Goal: Information Seeking & Learning: Learn about a topic

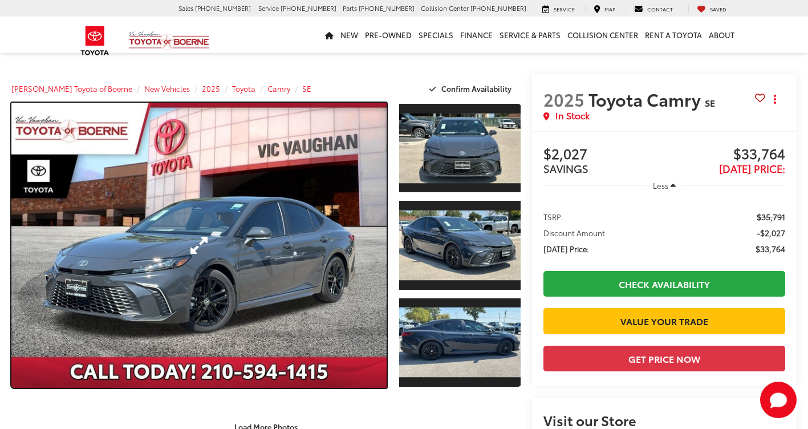
click at [210, 231] on link "Expand Photo 0" at bounding box center [198, 245] width 375 height 285
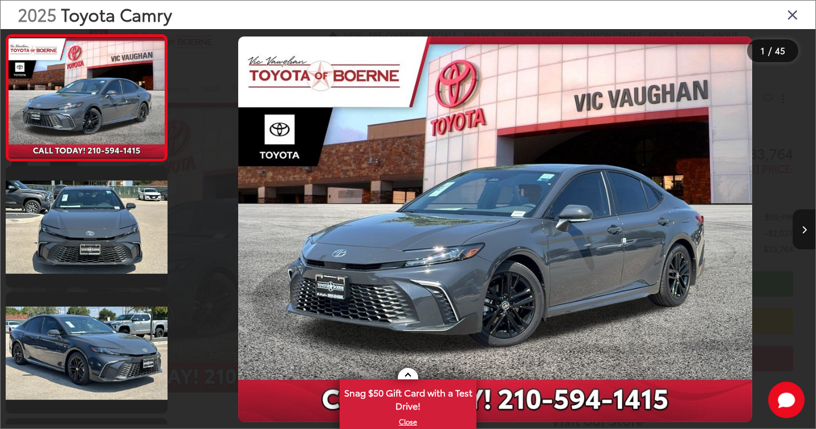
click at [806, 227] on icon "Next image" at bounding box center [804, 230] width 5 height 8
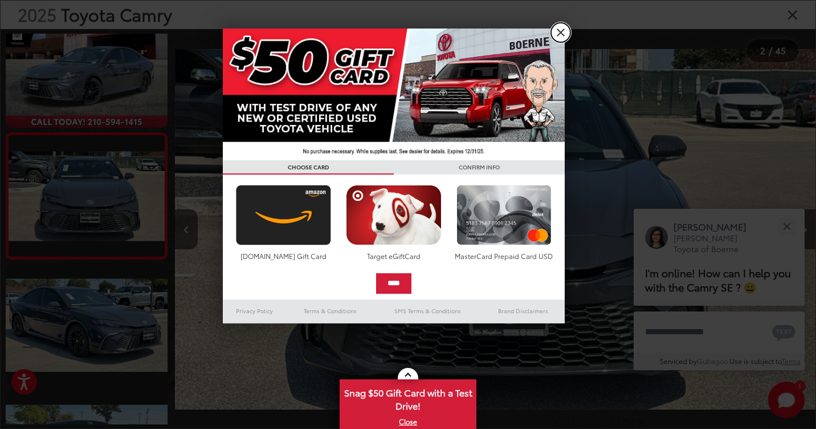
click at [560, 32] on link "X" at bounding box center [560, 32] width 19 height 19
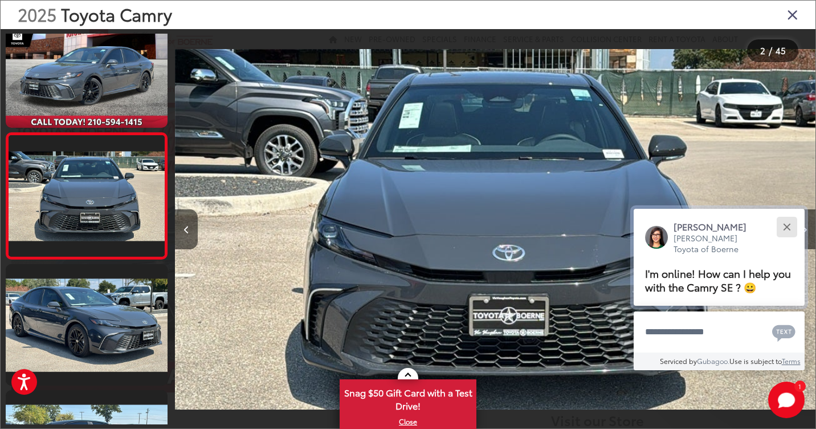
click at [784, 225] on div "Close" at bounding box center [786, 226] width 7 height 7
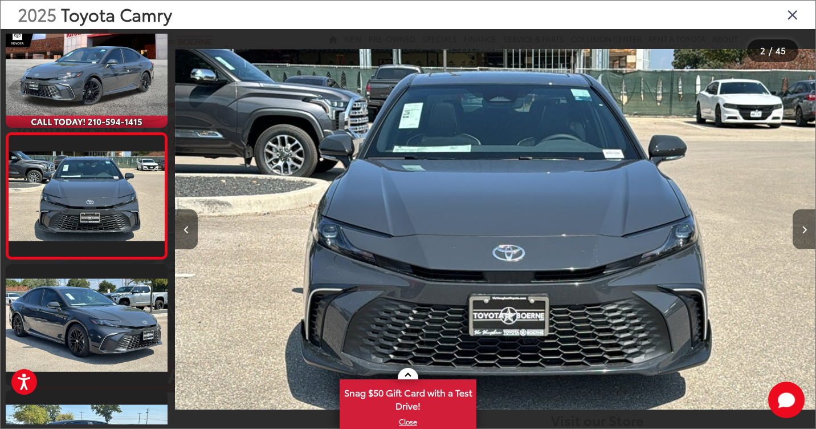
click at [806, 229] on icon "Next image" at bounding box center [804, 230] width 5 height 8
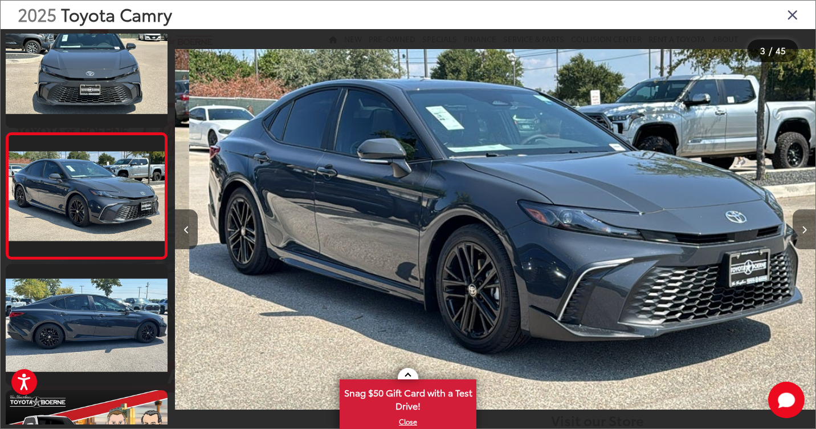
scroll to position [0, 1281]
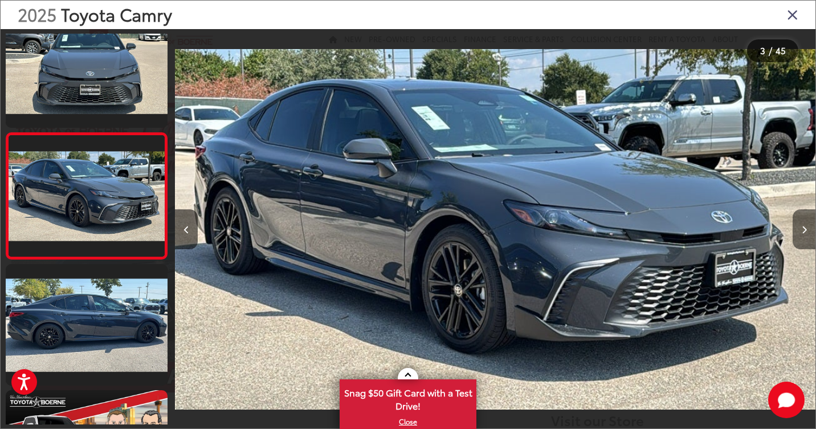
click at [806, 229] on icon "Next image" at bounding box center [804, 230] width 5 height 8
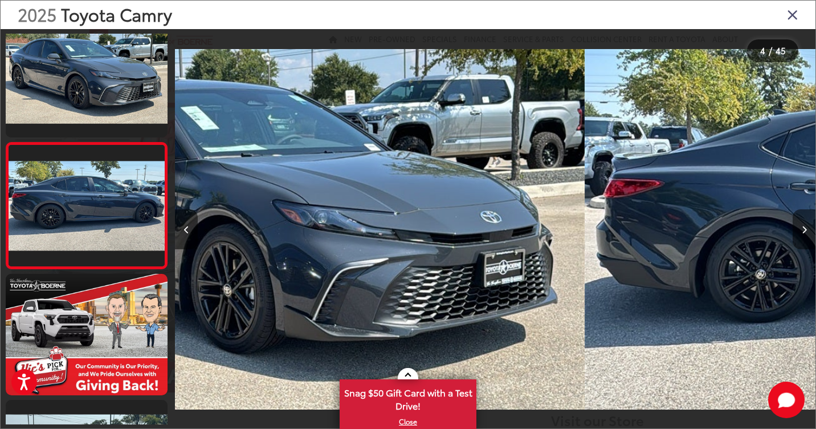
scroll to position [280, 0]
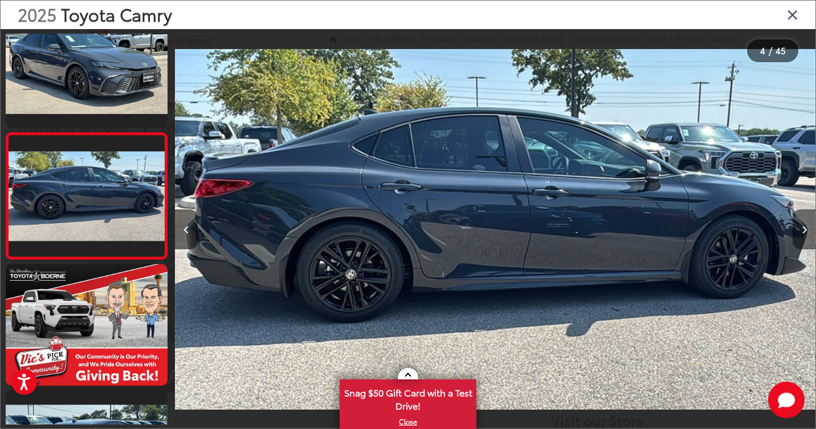
click at [806, 229] on icon "Next image" at bounding box center [804, 230] width 5 height 8
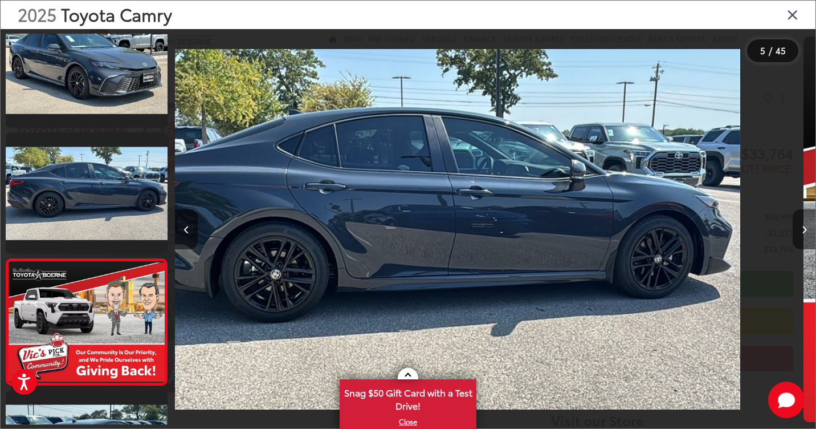
scroll to position [406, 0]
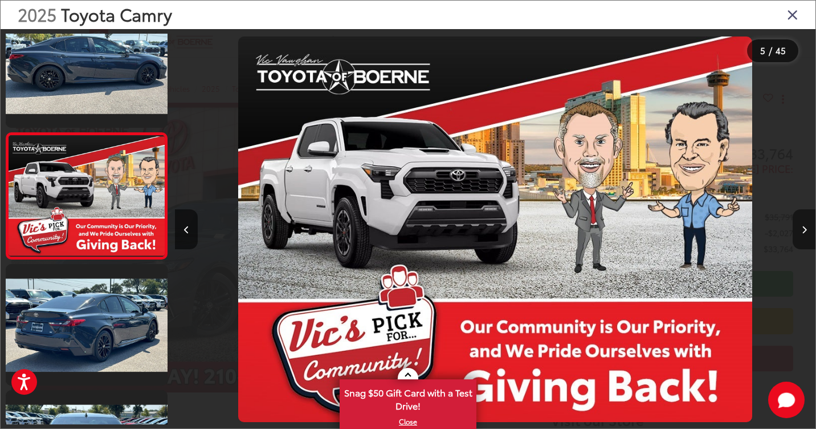
click at [806, 229] on icon "Next image" at bounding box center [804, 230] width 5 height 8
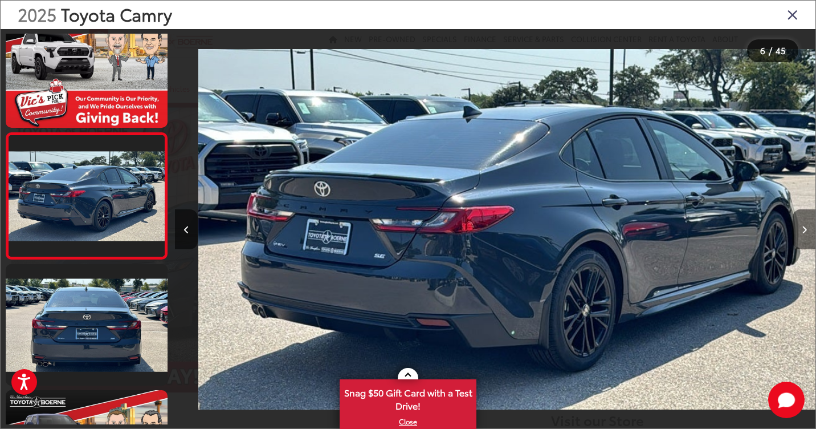
scroll to position [0, 3204]
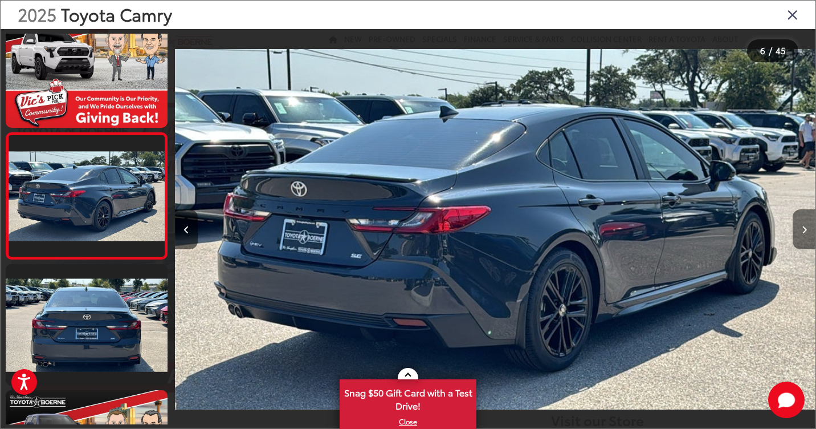
click at [806, 229] on icon "Next image" at bounding box center [804, 230] width 5 height 8
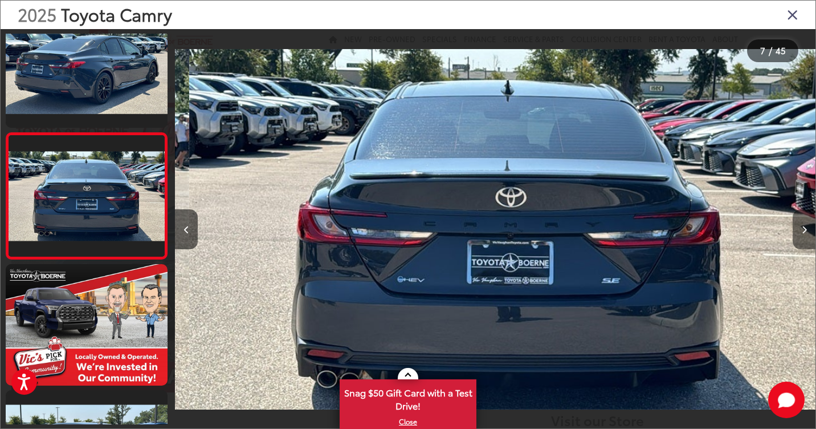
scroll to position [0, 3844]
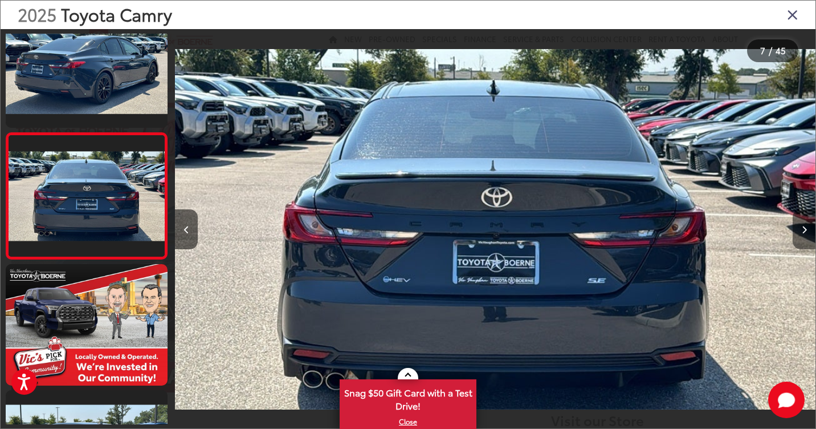
click at [806, 229] on icon "Next image" at bounding box center [804, 230] width 5 height 8
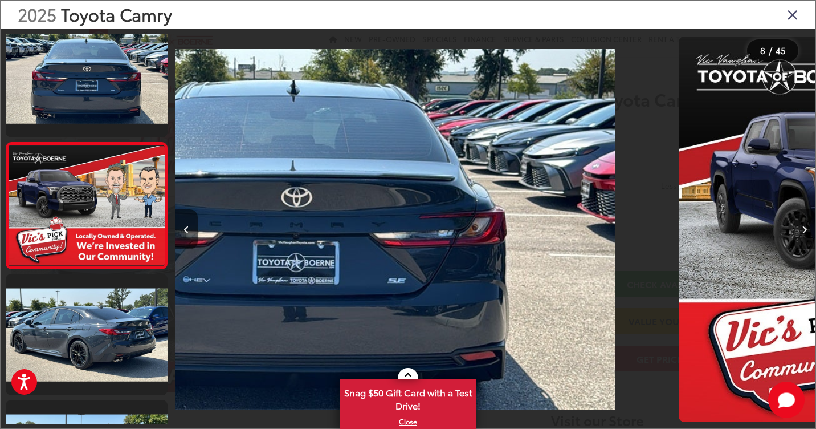
scroll to position [784, 0]
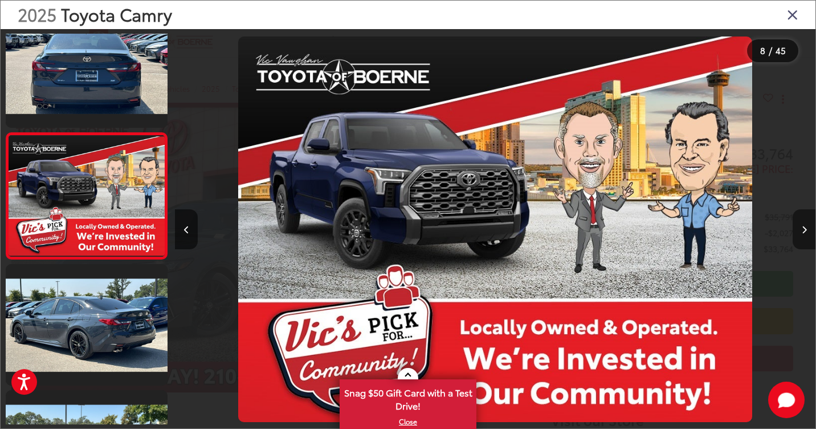
click at [806, 229] on icon "Next image" at bounding box center [804, 230] width 5 height 8
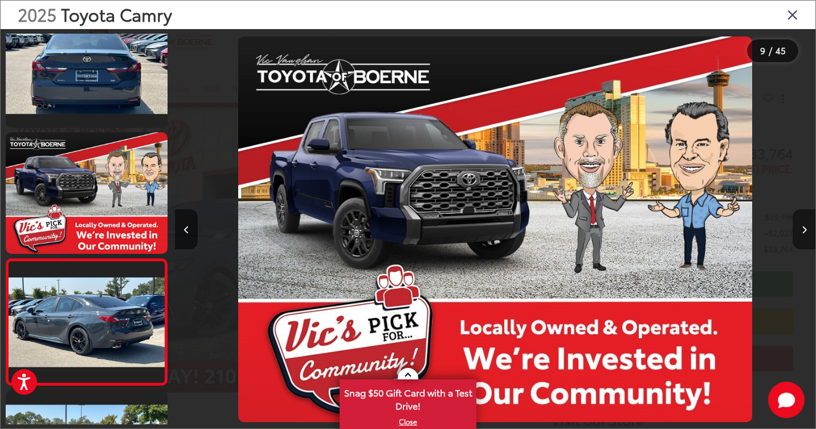
scroll to position [910, 0]
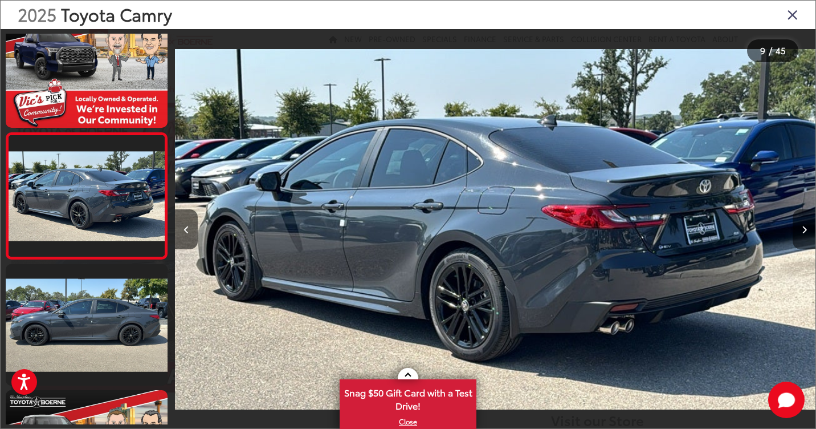
click at [806, 229] on icon "Next image" at bounding box center [804, 230] width 5 height 8
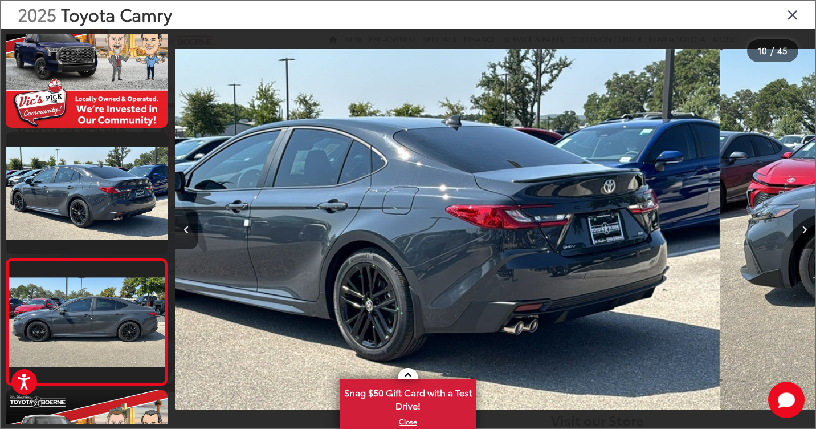
scroll to position [1036, 0]
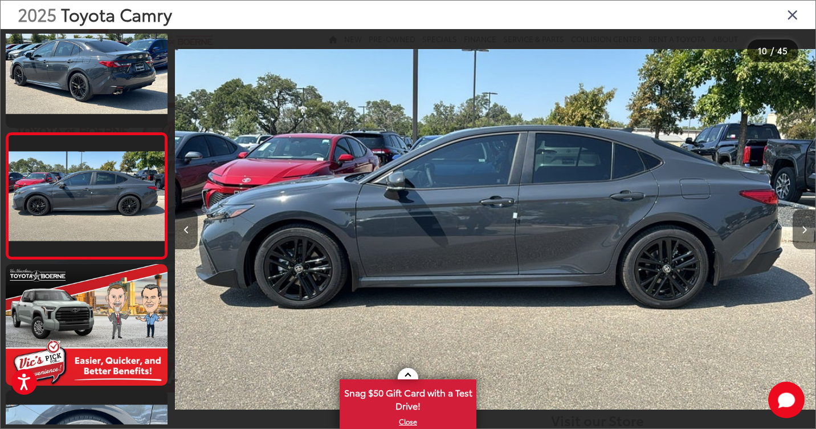
click at [806, 229] on icon "Next image" at bounding box center [804, 230] width 5 height 8
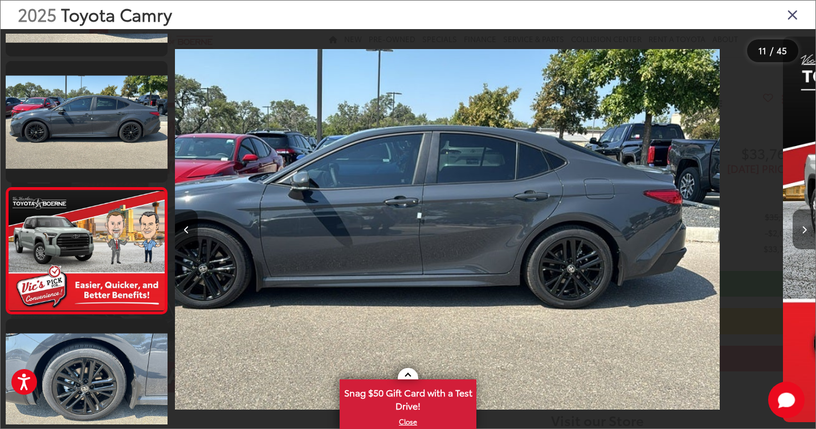
scroll to position [1162, 0]
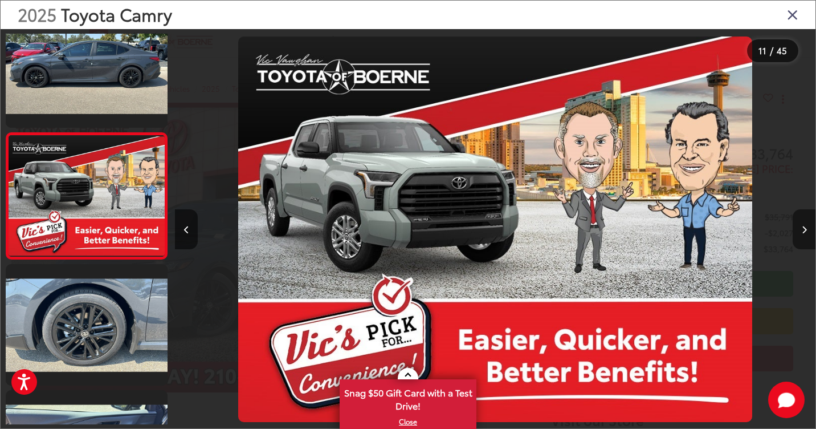
click at [806, 229] on icon "Next image" at bounding box center [804, 230] width 5 height 8
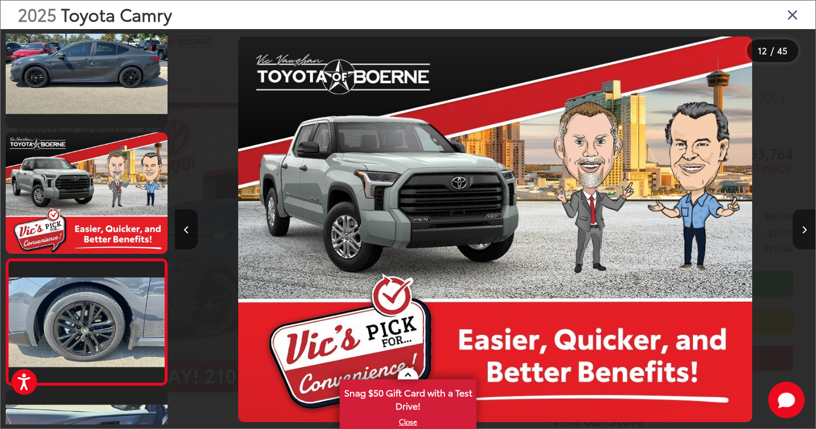
scroll to position [0, 0]
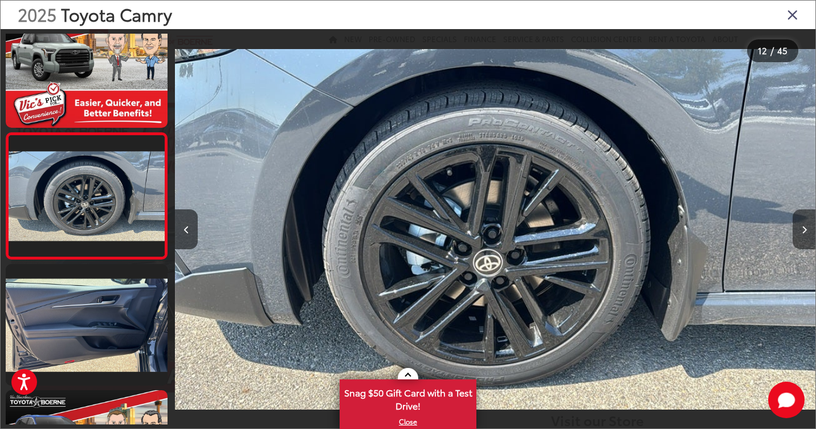
click at [806, 229] on icon "Next image" at bounding box center [804, 230] width 5 height 8
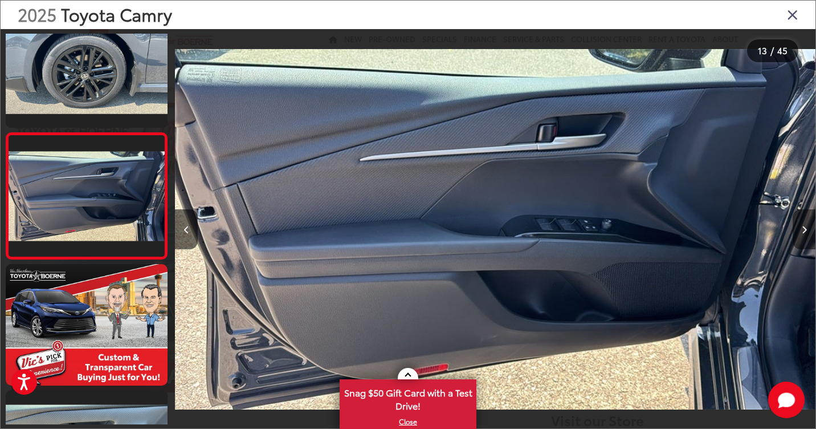
click at [806, 229] on icon "Next image" at bounding box center [804, 230] width 5 height 8
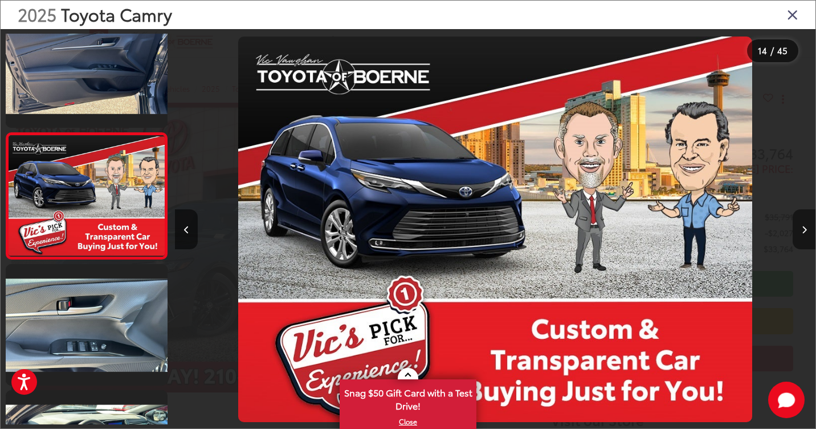
click at [806, 229] on icon "Next image" at bounding box center [804, 230] width 5 height 8
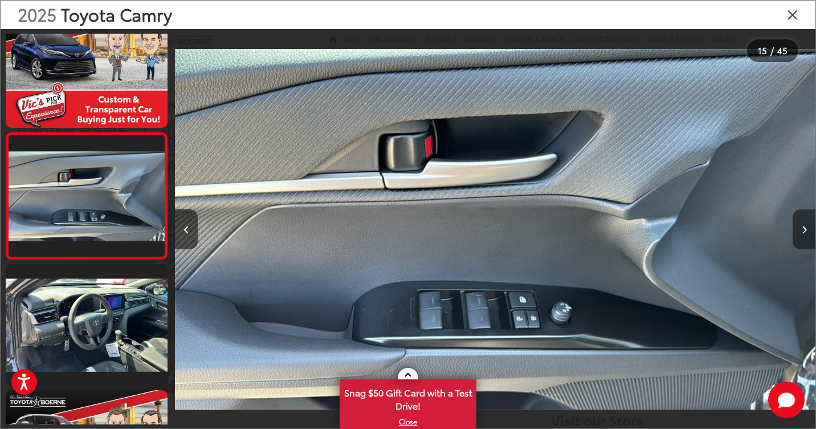
click at [806, 229] on icon "Next image" at bounding box center [804, 230] width 5 height 8
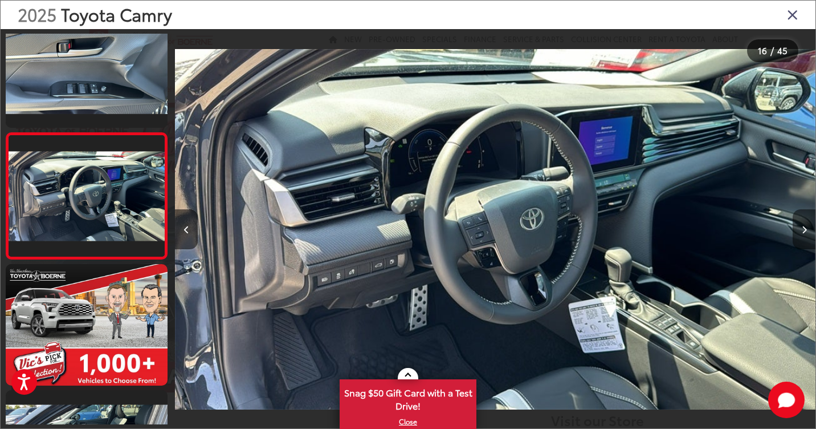
click at [806, 229] on icon "Next image" at bounding box center [804, 230] width 5 height 8
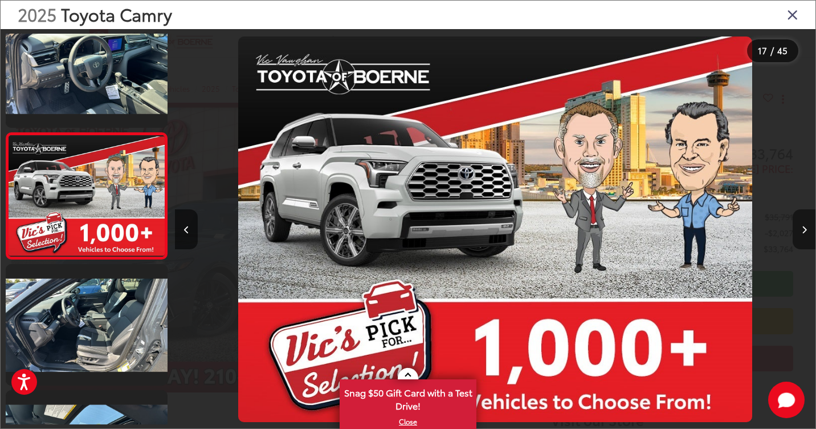
click at [806, 229] on icon "Next image" at bounding box center [804, 230] width 5 height 8
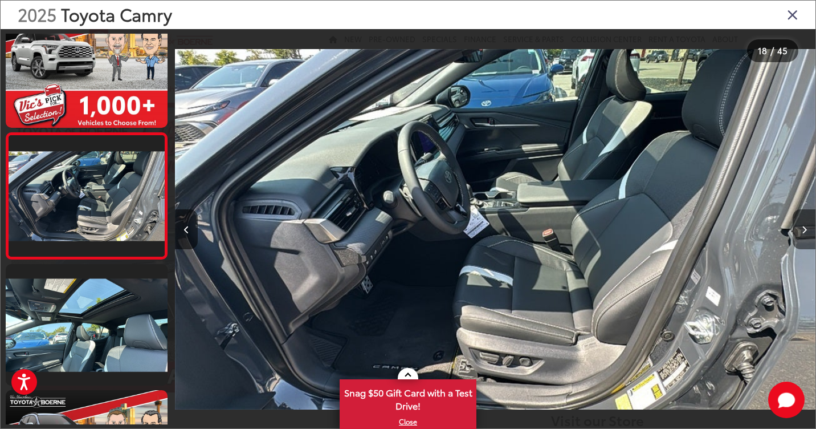
click at [806, 229] on icon "Next image" at bounding box center [804, 230] width 5 height 8
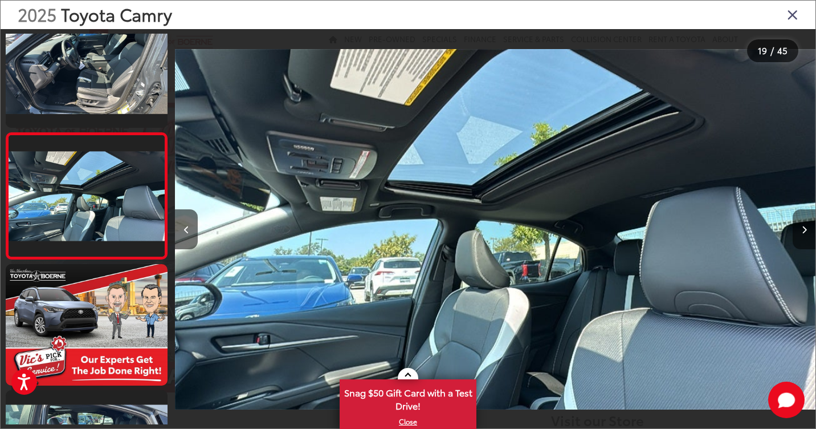
click at [803, 227] on icon "Next image" at bounding box center [804, 230] width 5 height 8
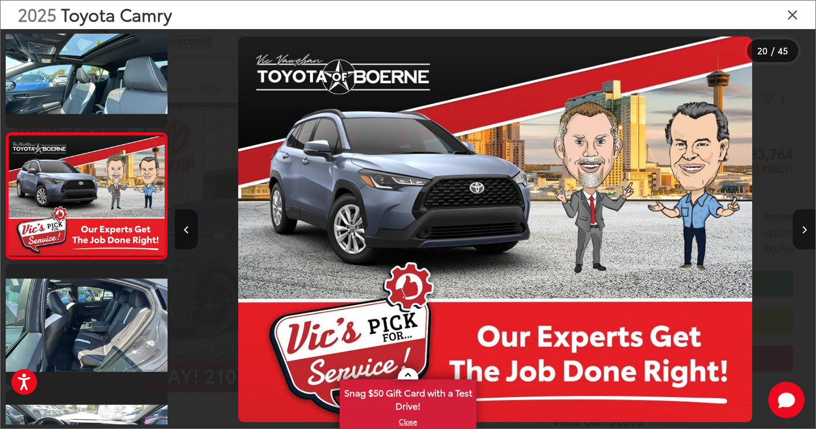
click at [803, 227] on icon "Next image" at bounding box center [804, 230] width 5 height 8
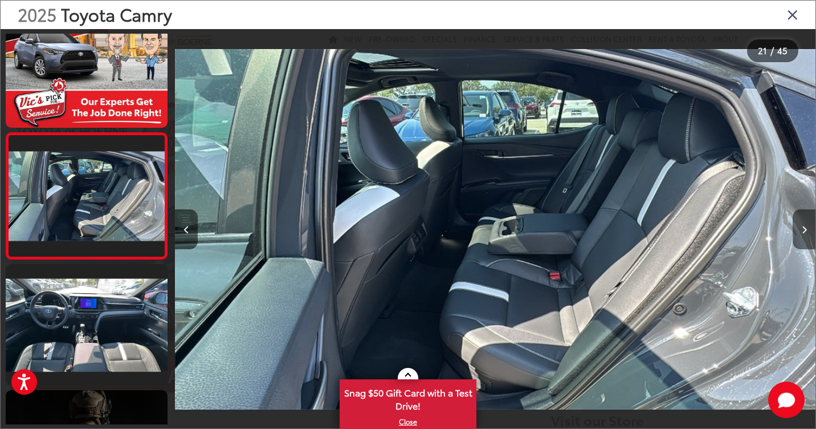
click at [803, 227] on icon "Next image" at bounding box center [804, 230] width 5 height 8
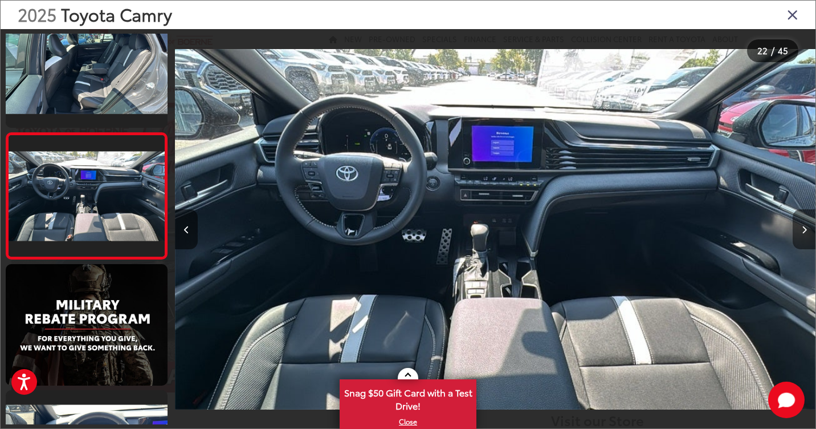
click at [803, 227] on icon "Next image" at bounding box center [804, 230] width 5 height 8
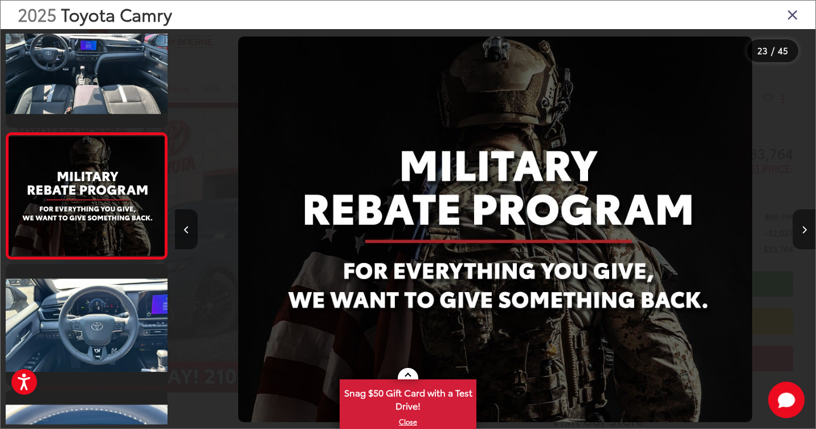
click at [803, 227] on icon "Next image" at bounding box center [804, 230] width 5 height 8
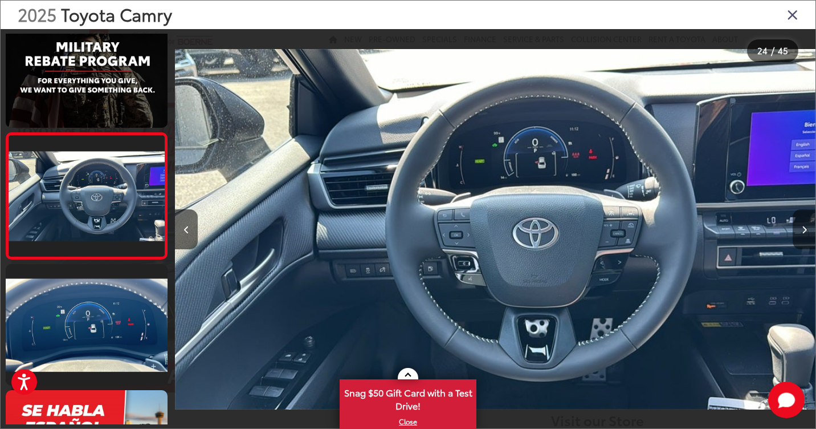
click at [803, 227] on icon "Next image" at bounding box center [804, 230] width 5 height 8
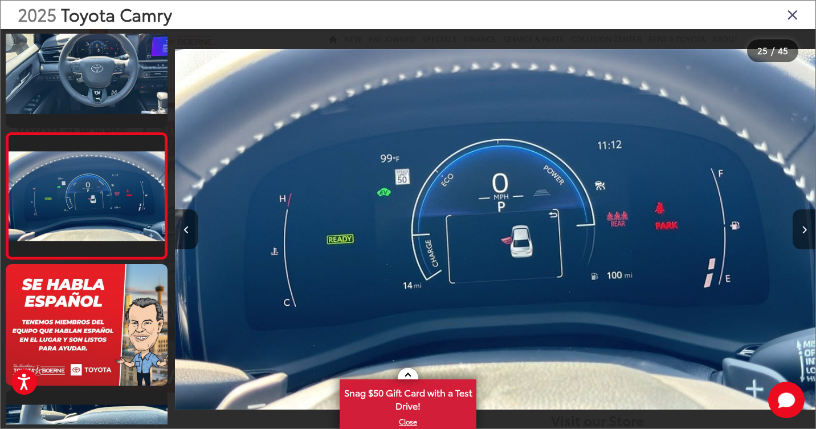
click at [803, 227] on icon "Next image" at bounding box center [804, 230] width 5 height 8
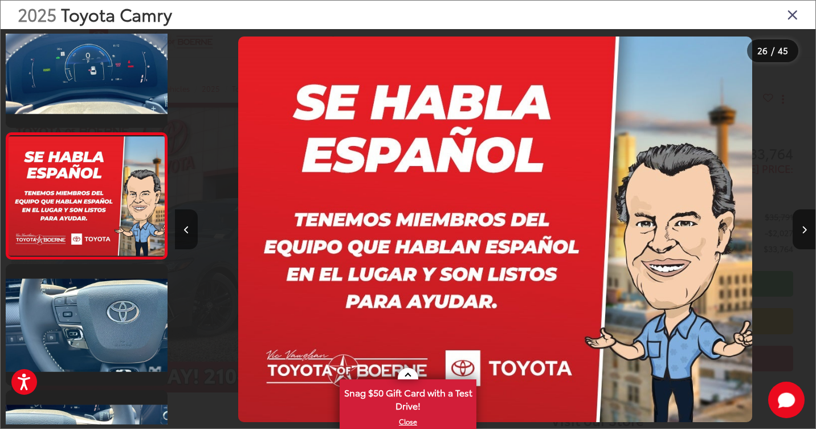
click at [185, 230] on icon "Previous image" at bounding box center [186, 230] width 5 height 8
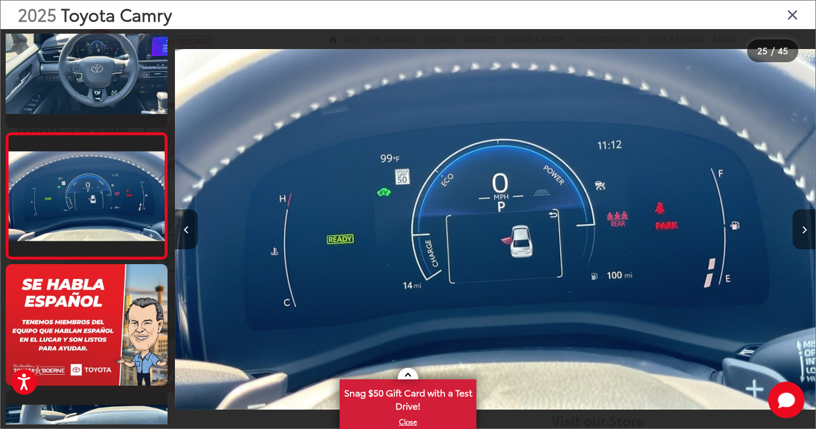
click at [804, 226] on icon "Next image" at bounding box center [804, 230] width 5 height 8
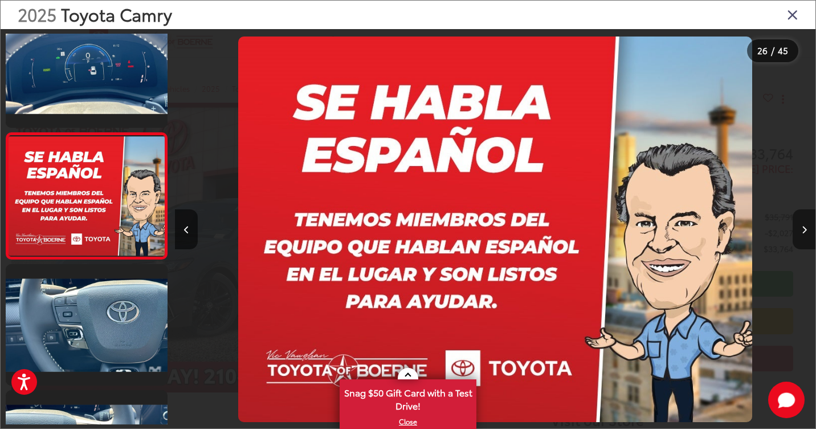
click at [804, 226] on icon "Next image" at bounding box center [804, 230] width 5 height 8
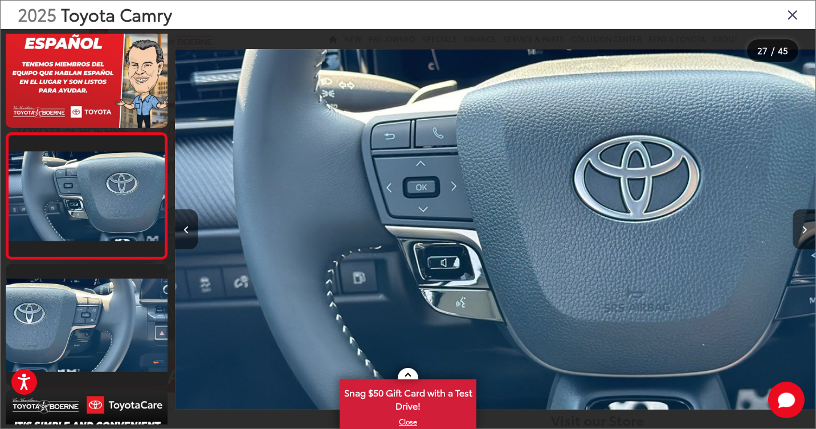
click at [800, 227] on button "Next image" at bounding box center [804, 229] width 23 height 40
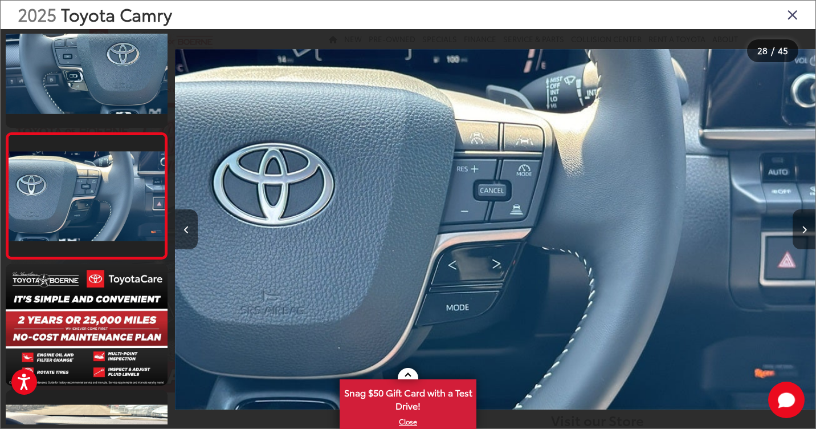
click at [800, 227] on button "Next image" at bounding box center [804, 229] width 23 height 40
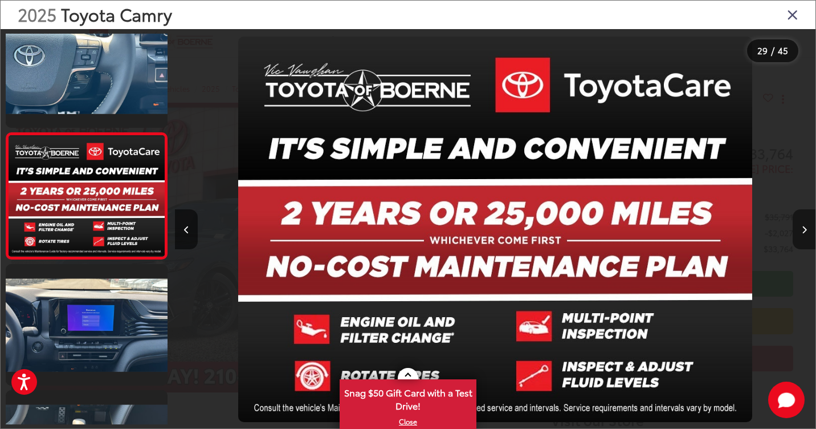
click at [800, 227] on button "Next image" at bounding box center [804, 229] width 23 height 40
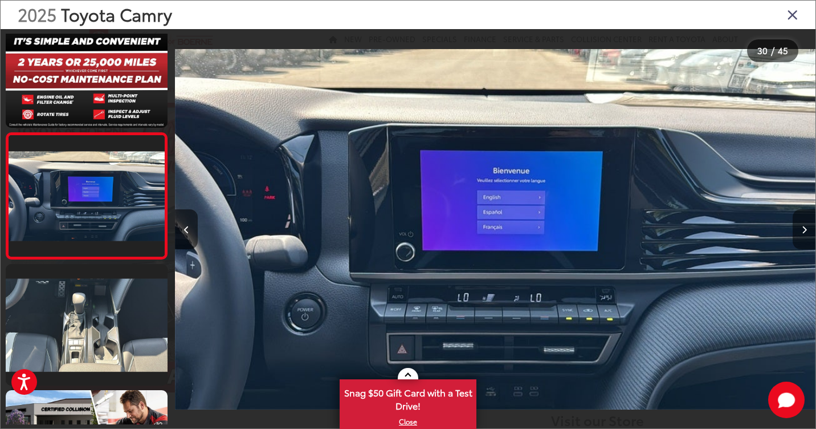
click at [800, 227] on button "Next image" at bounding box center [804, 229] width 23 height 40
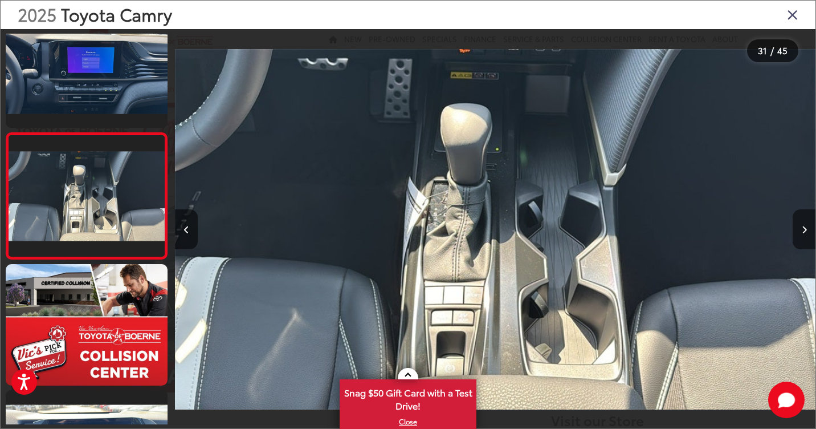
click at [800, 227] on button "Next image" at bounding box center [804, 229] width 23 height 40
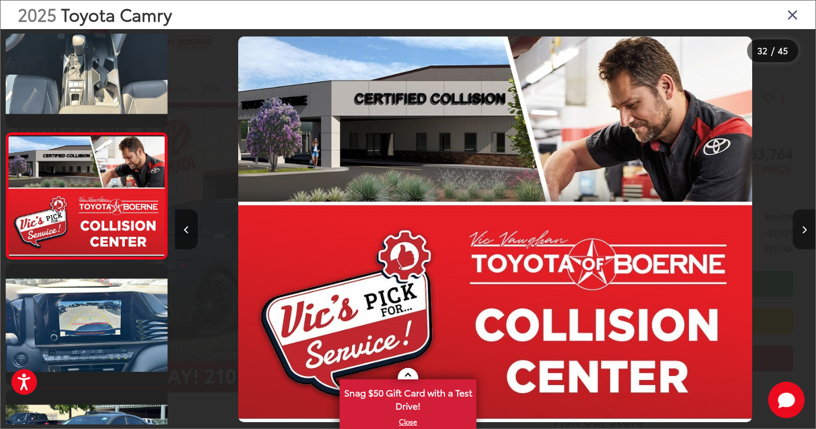
click at [800, 227] on button "Next image" at bounding box center [804, 229] width 23 height 40
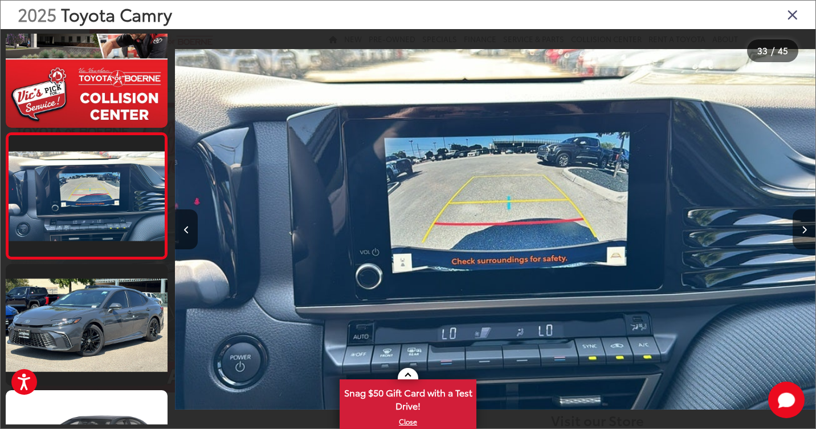
click at [800, 227] on button "Next image" at bounding box center [804, 229] width 23 height 40
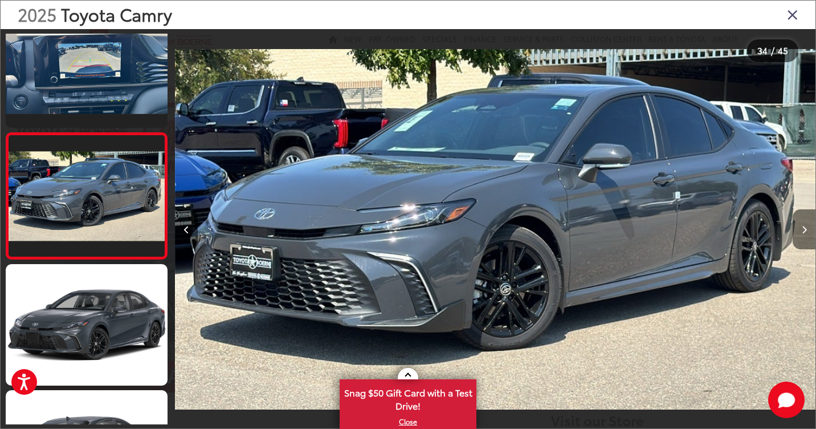
click at [800, 227] on button "Next image" at bounding box center [804, 229] width 23 height 40
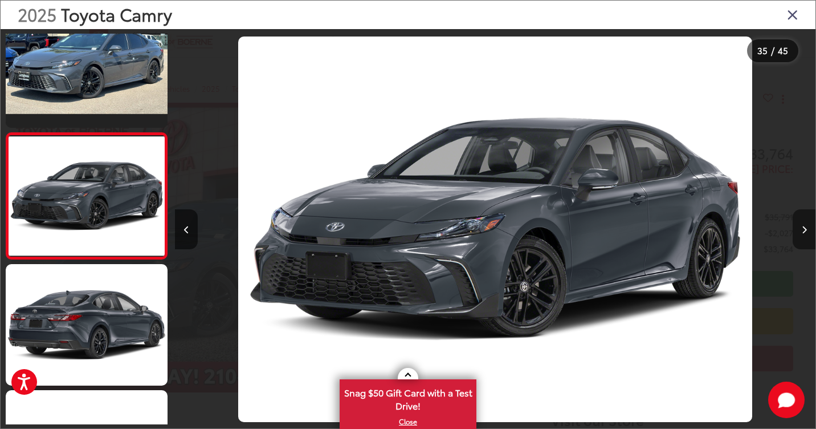
click at [800, 227] on button "Next image" at bounding box center [804, 229] width 23 height 40
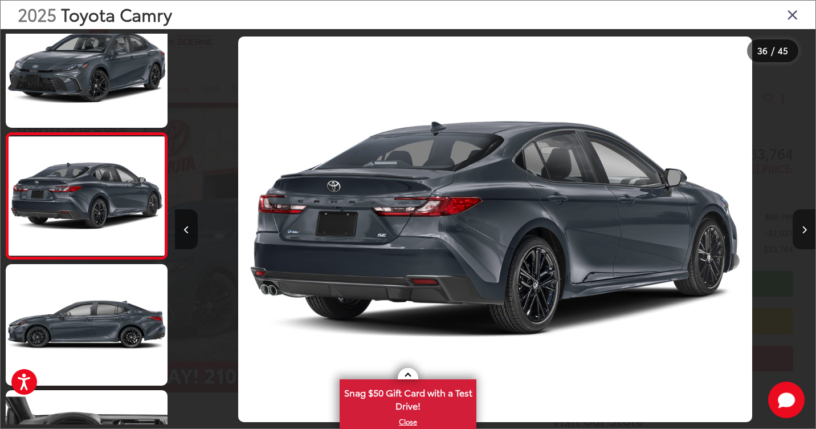
click at [800, 227] on button "Next image" at bounding box center [804, 229] width 23 height 40
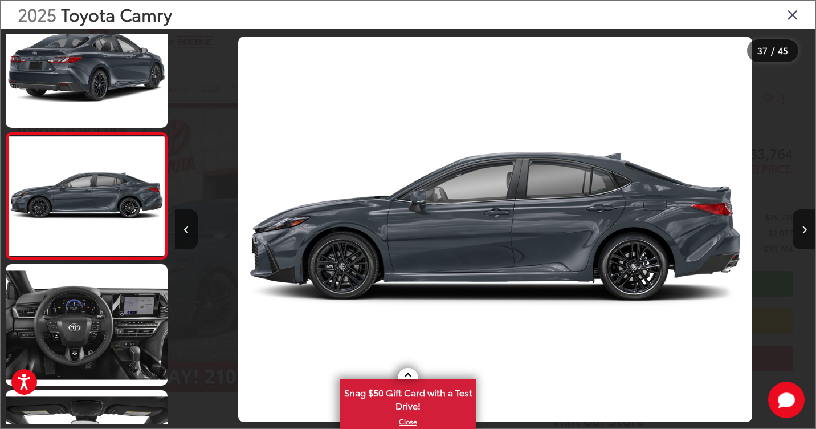
click at [792, 14] on icon "Close gallery" at bounding box center [792, 14] width 11 height 15
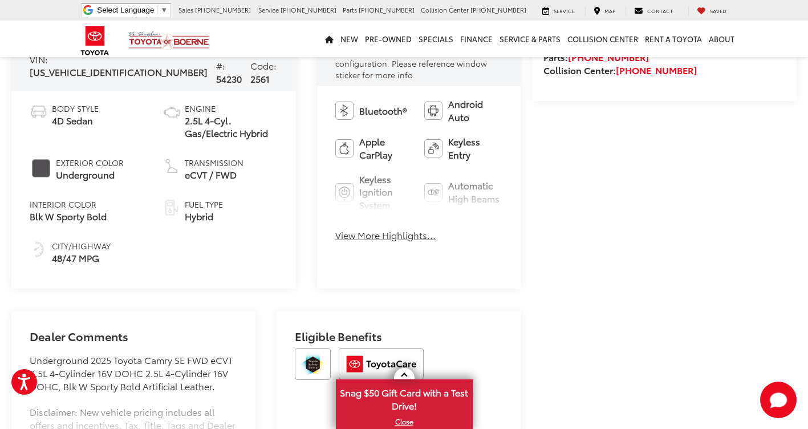
click at [335, 236] on button "View More Highlights..." at bounding box center [385, 235] width 100 height 13
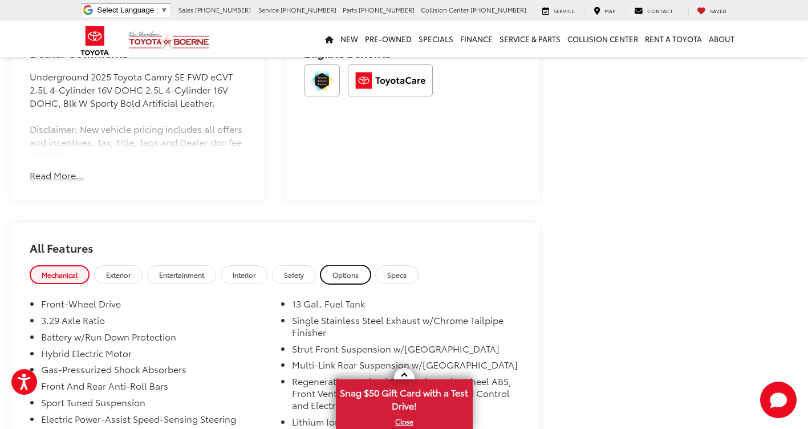
click at [343, 270] on span "Options" at bounding box center [345, 275] width 26 height 10
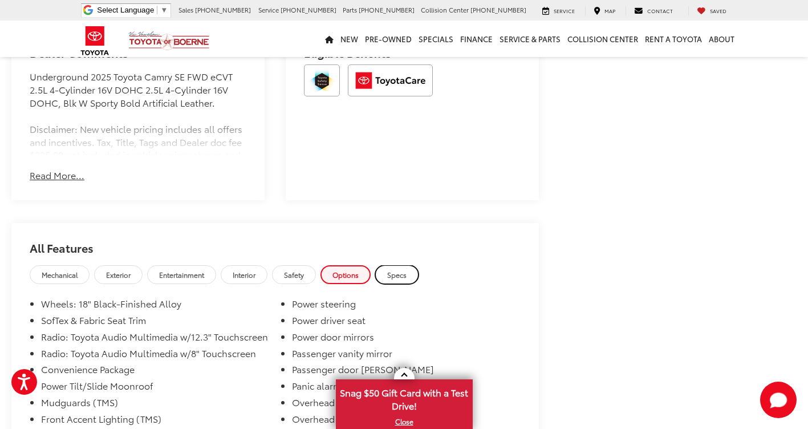
click at [401, 270] on span "Specs" at bounding box center [396, 275] width 19 height 10
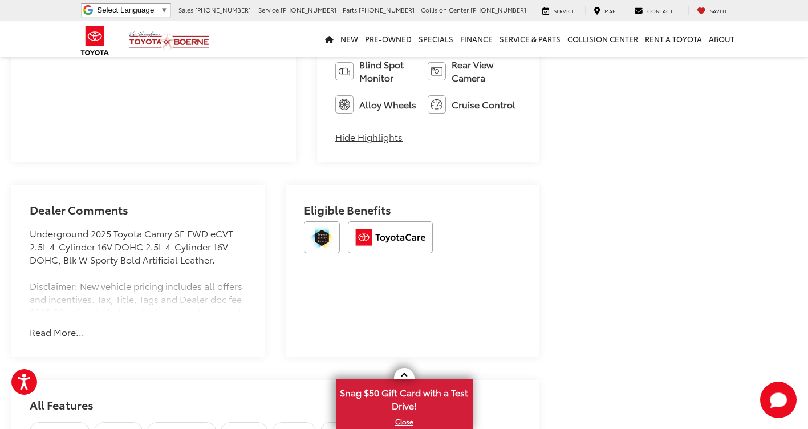
scroll to position [570, 0]
